Goal: Check status

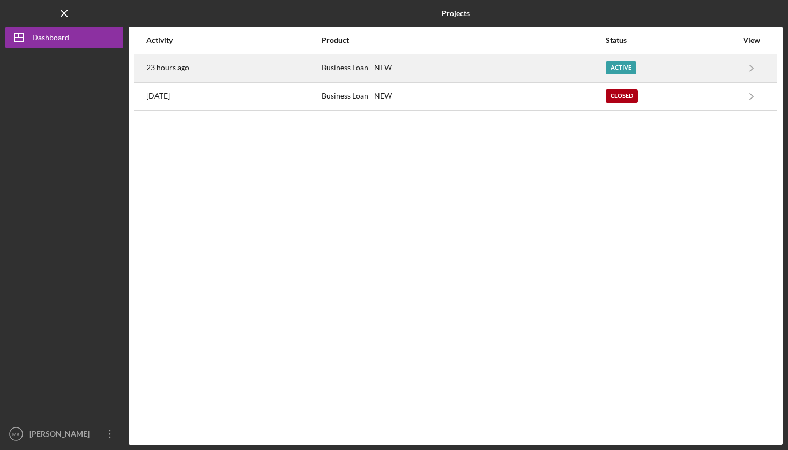
click at [621, 67] on div "Active" at bounding box center [621, 67] width 31 height 13
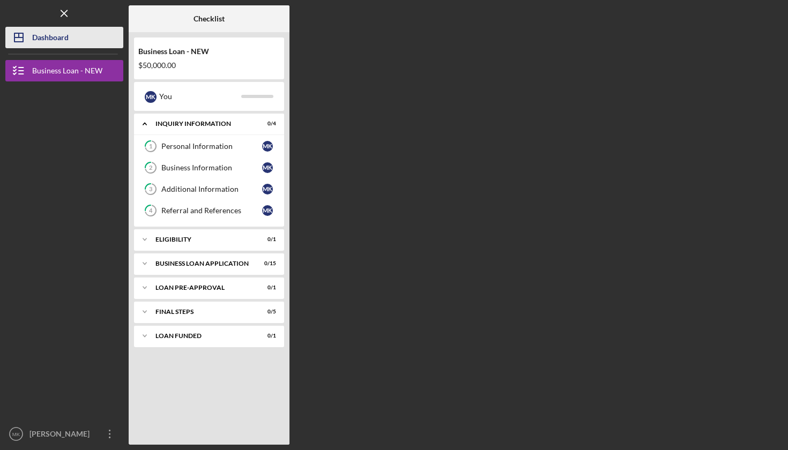
click at [57, 37] on div "Dashboard" at bounding box center [50, 39] width 36 height 24
